Goal: Navigation & Orientation: Find specific page/section

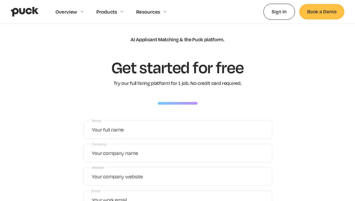
click at [23, 14] on img "home" at bounding box center [25, 12] width 28 height 10
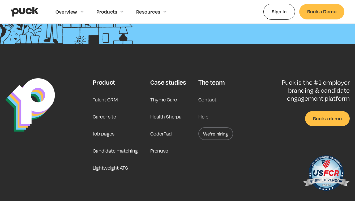
scroll to position [1362, 0]
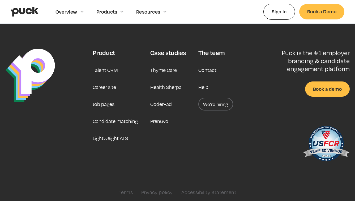
click at [99, 82] on link "Career site" at bounding box center [104, 87] width 23 height 13
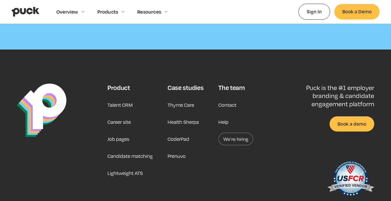
scroll to position [1616, 0]
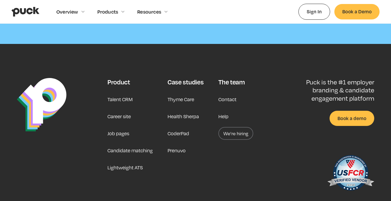
click at [233, 128] on link "We’re hiring" at bounding box center [235, 133] width 35 height 13
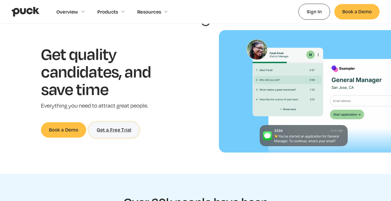
scroll to position [68, 0]
